Goal: Task Accomplishment & Management: Manage account settings

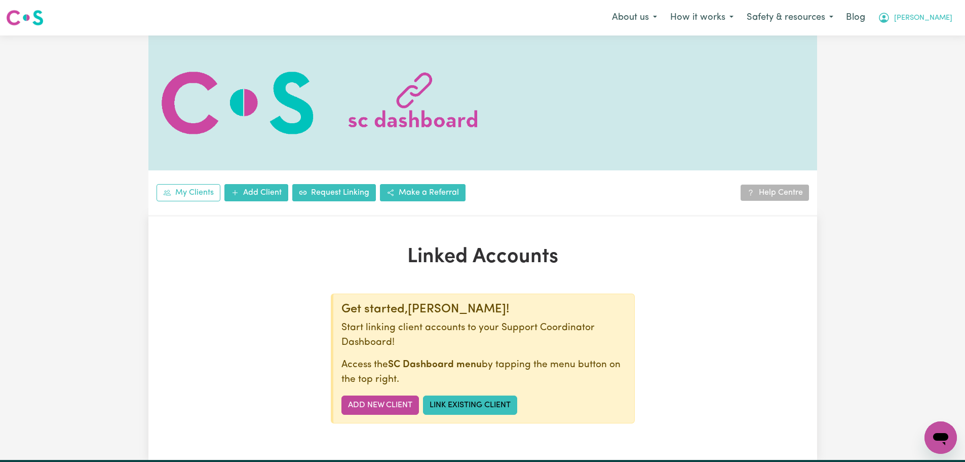
click at [940, 19] on span "[PERSON_NAME]" at bounding box center [923, 18] width 58 height 11
click at [924, 56] on link "Logout" at bounding box center [919, 58] width 80 height 19
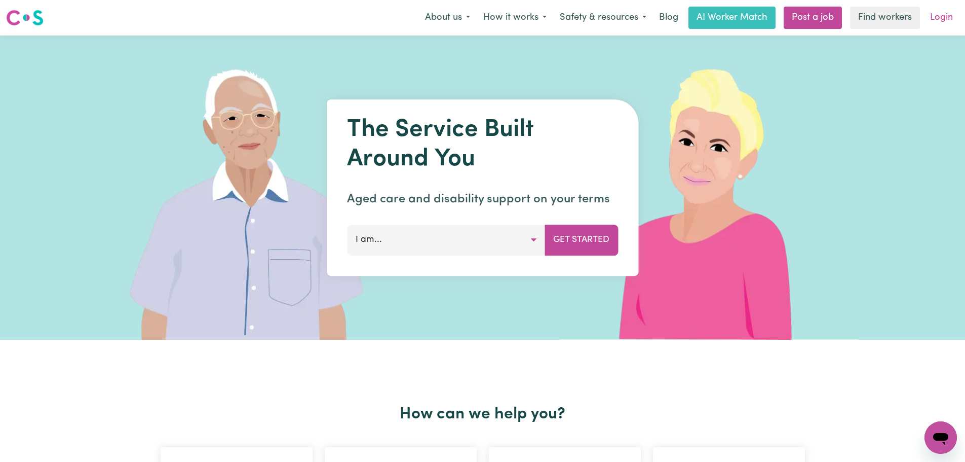
click at [942, 15] on link "Login" at bounding box center [941, 18] width 35 height 22
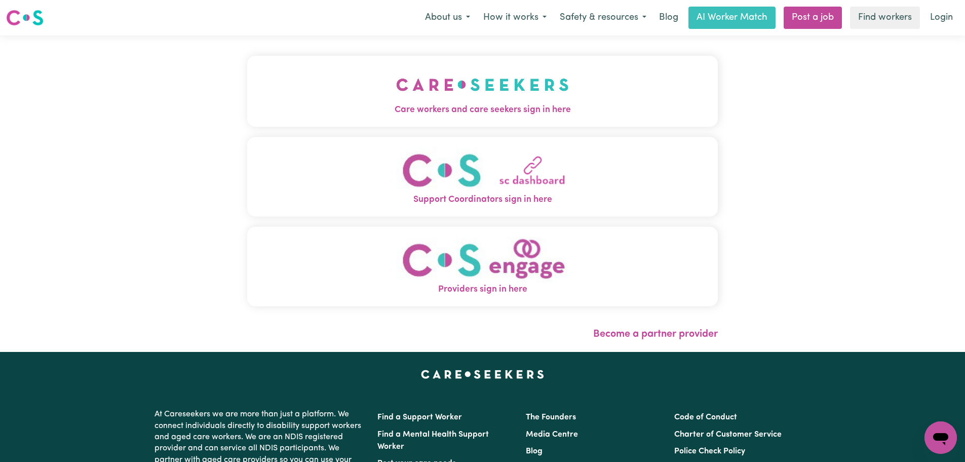
click at [396, 100] on img "Care workers and care seekers sign in here" at bounding box center [482, 84] width 173 height 37
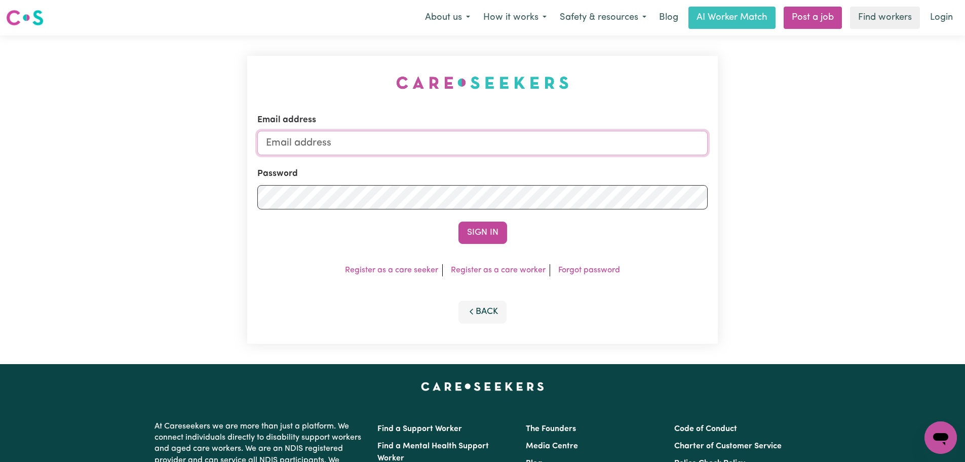
type input "[PERSON_NAME][EMAIL_ADDRESS][DOMAIN_NAME]"
click at [475, 235] on button "Sign In" at bounding box center [483, 232] width 49 height 22
